Goal: Task Accomplishment & Management: Manage account settings

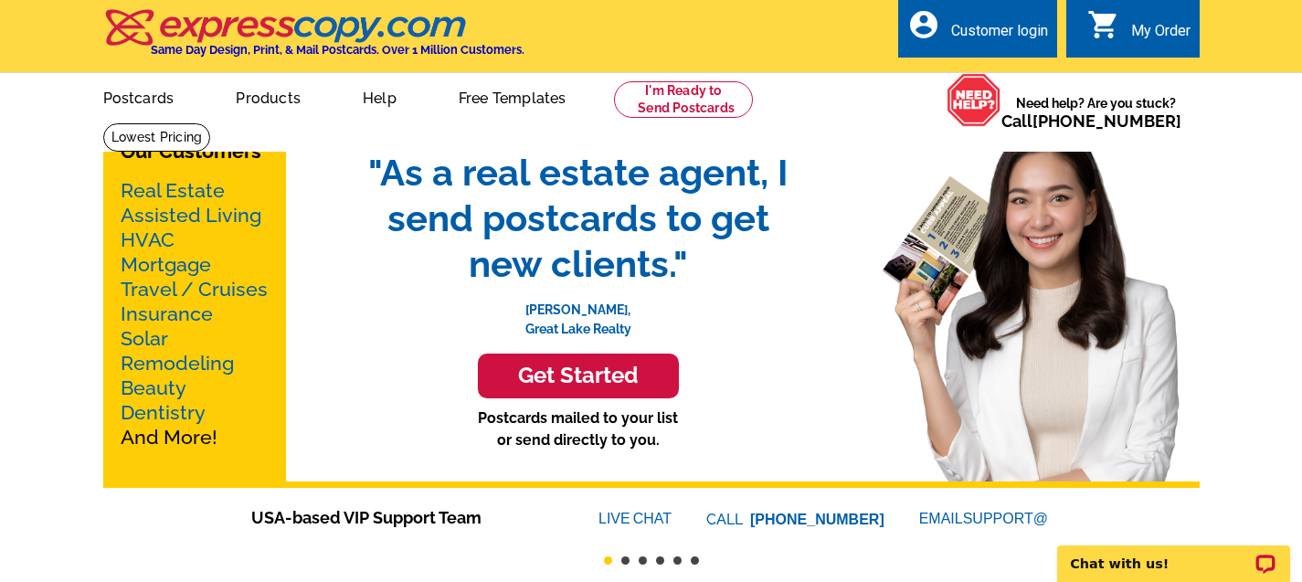
click at [1002, 107] on img at bounding box center [974, 100] width 55 height 54
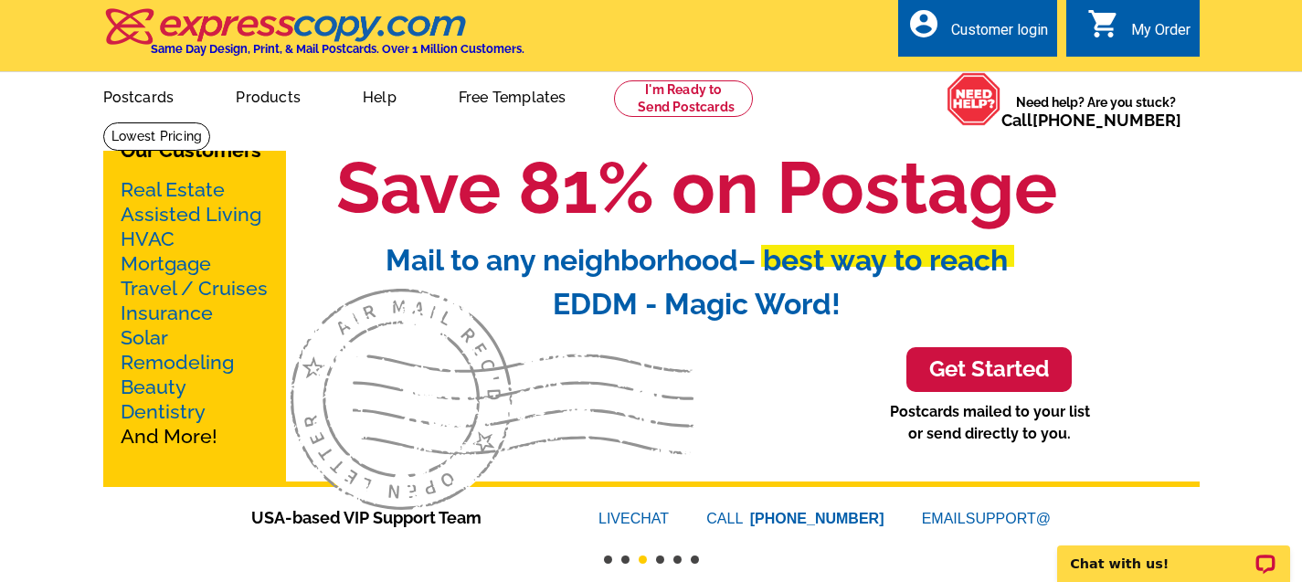
click at [984, 33] on div "Customer login" at bounding box center [999, 34] width 97 height 27
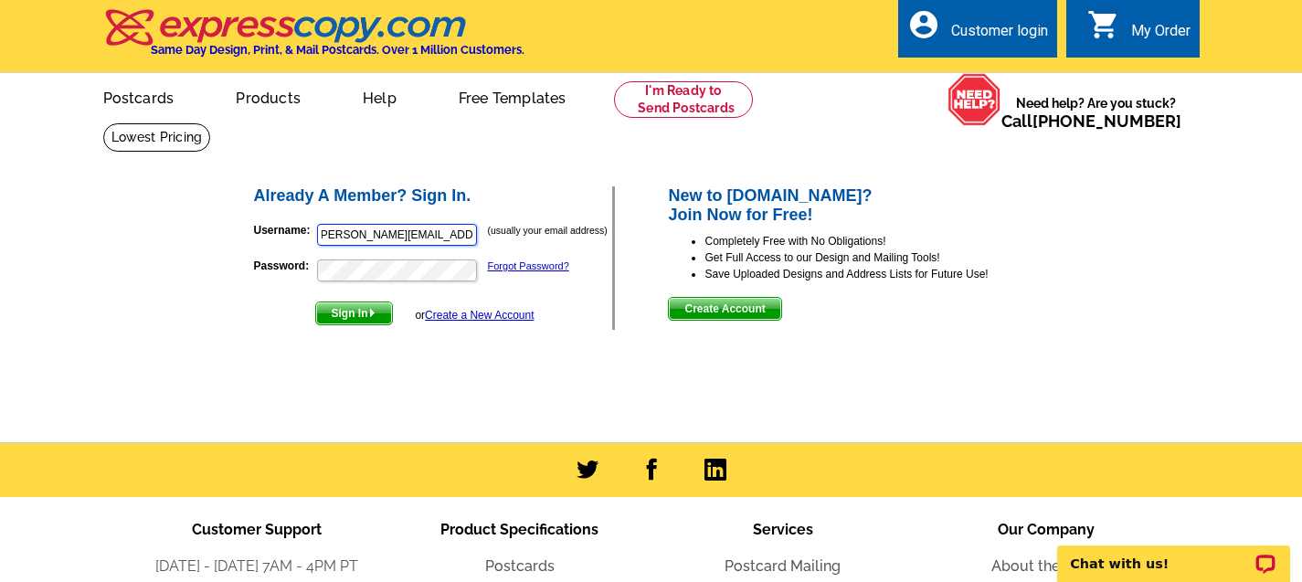
click at [402, 235] on input "[PERSON_NAME][EMAIL_ADDRESS][DOMAIN_NAME]" at bounding box center [397, 235] width 160 height 22
type input "[EMAIL_ADDRESS][DOMAIN_NAME]"
click at [315, 302] on button "Sign In" at bounding box center [354, 314] width 78 height 24
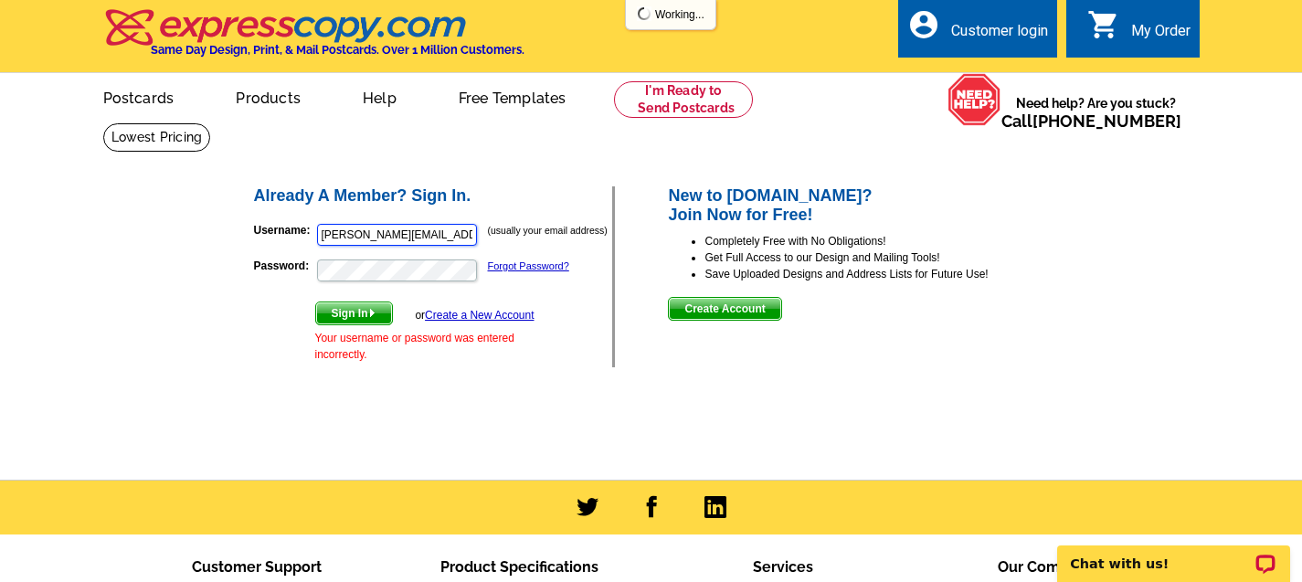
scroll to position [0, 4]
click at [382, 228] on input "[PERSON_NAME][EMAIL_ADDRESS][DOMAIN_NAME]" at bounding box center [397, 235] width 160 height 22
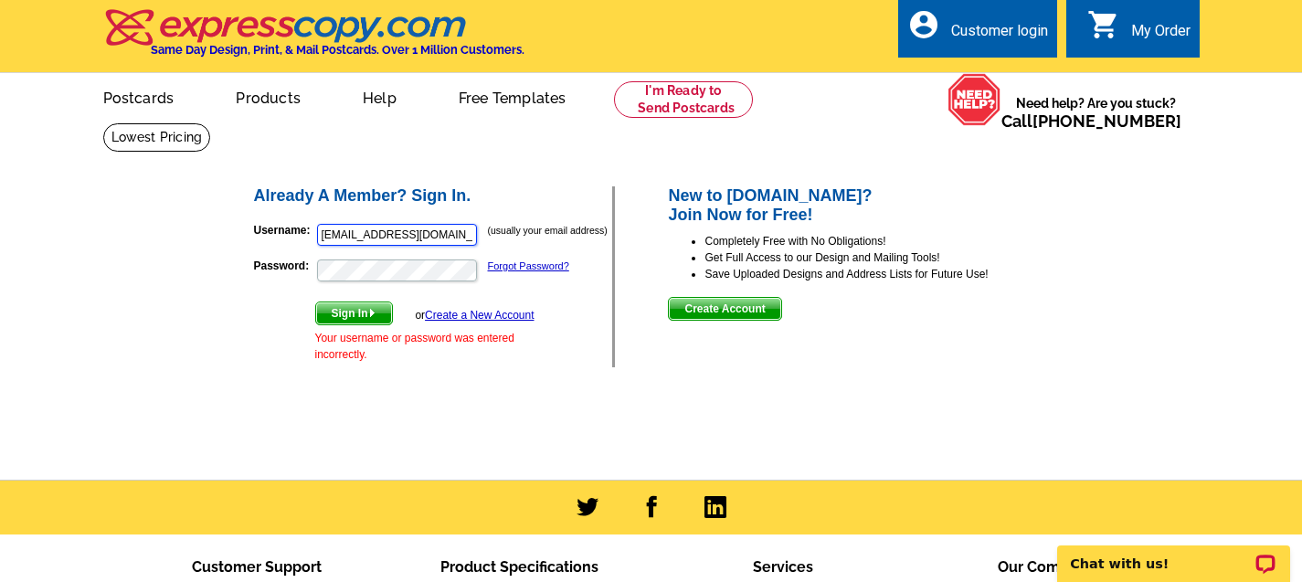
click at [398, 236] on input "[EMAIL_ADDRESS][DOMAIN_NAME]" at bounding box center [397, 235] width 160 height 22
click at [362, 245] on body "Customer Login Create New Account local_phone Same Day Design, Print, & Mail Po…" at bounding box center [651, 435] width 1302 height 870
type input "[PERSON_NAME][EMAIL_ADDRESS][DOMAIN_NAME]"
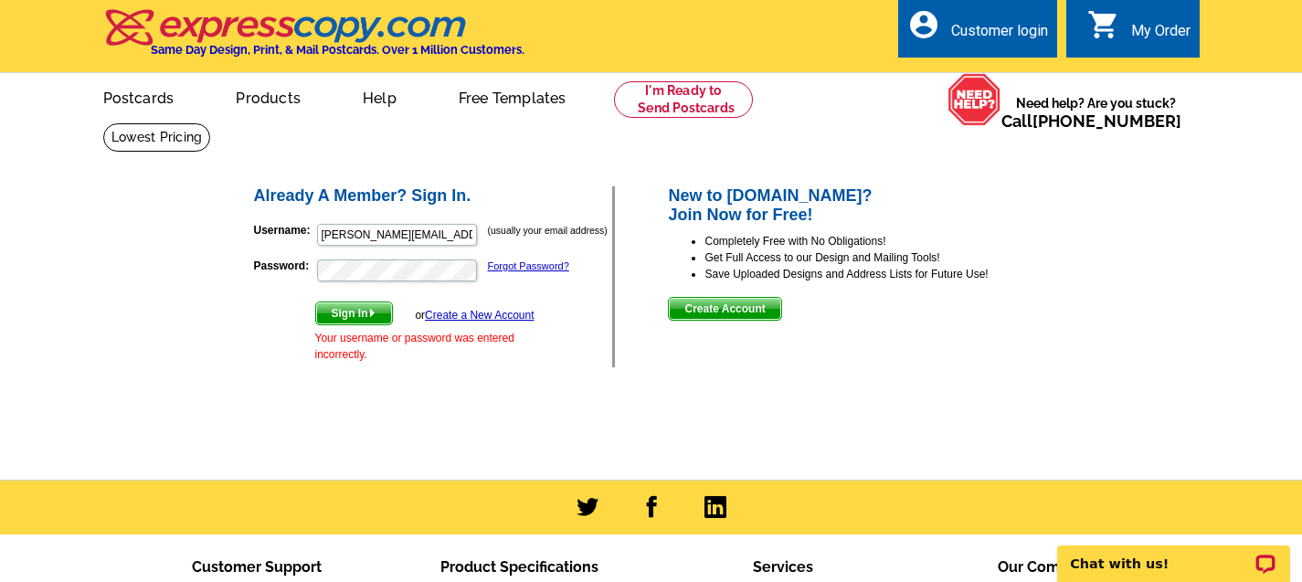
click at [335, 313] on span "Sign In" at bounding box center [354, 313] width 76 height 22
